Goal: Navigation & Orientation: Find specific page/section

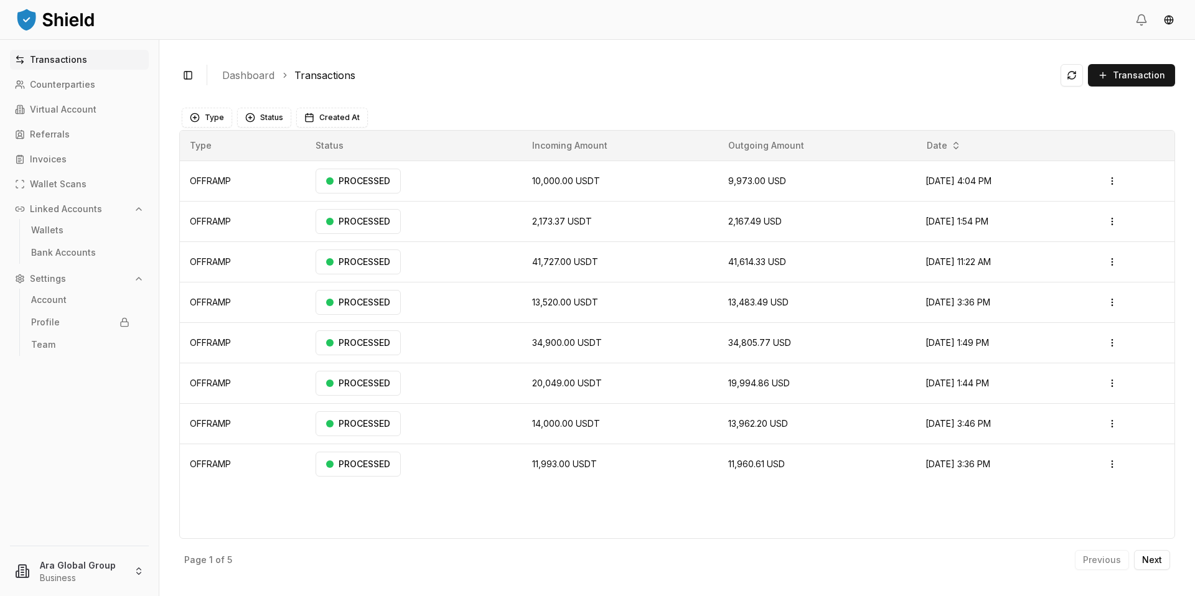
click at [84, 57] on link "Transactions" at bounding box center [79, 60] width 139 height 20
click at [68, 235] on link "Wallets" at bounding box center [80, 230] width 108 height 20
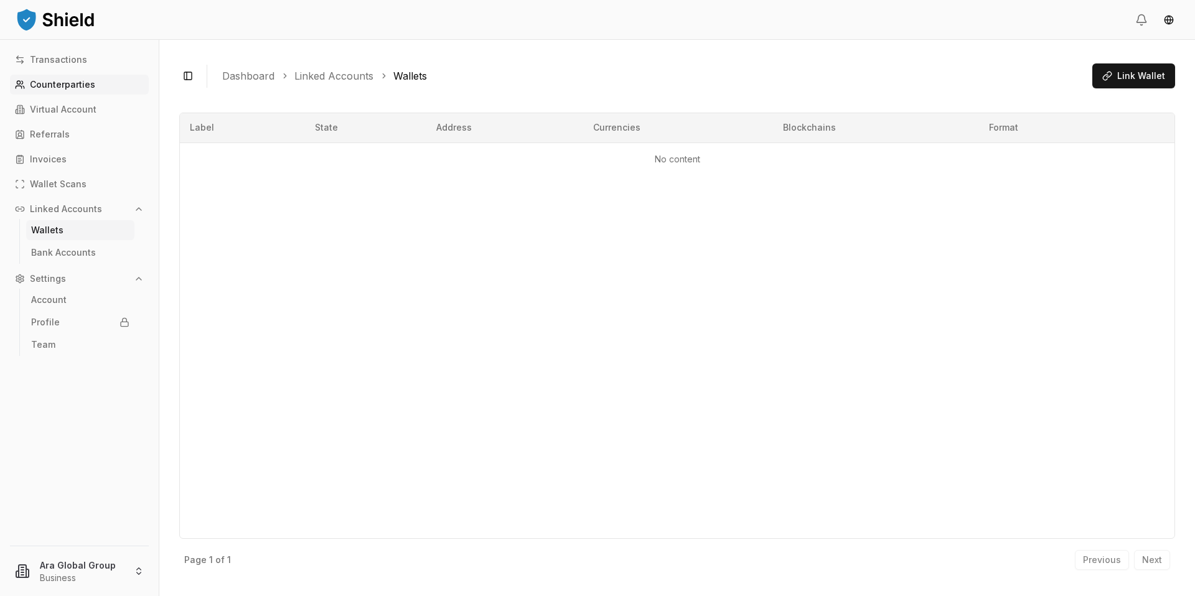
click at [74, 88] on p "Counterparties" at bounding box center [62, 84] width 65 height 9
click at [75, 65] on link "Transactions" at bounding box center [79, 60] width 139 height 20
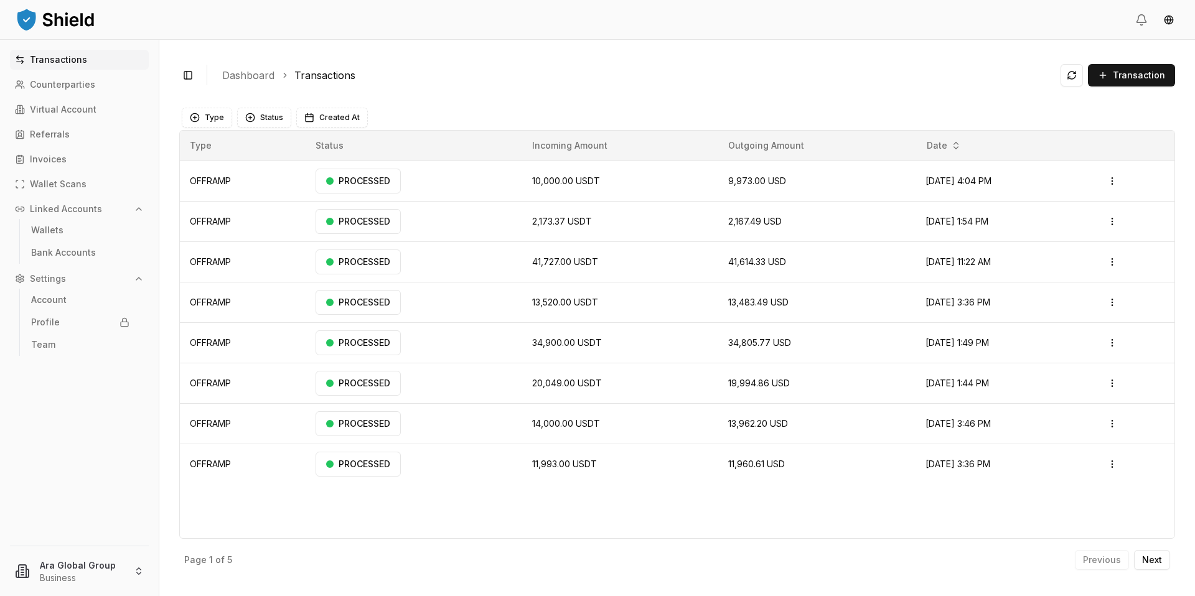
click at [86, 57] on link "Transactions" at bounding box center [79, 60] width 139 height 20
